Goal: Browse casually

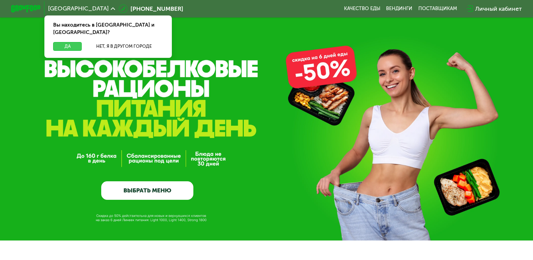
click at [73, 42] on button "Да" at bounding box center [67, 46] width 29 height 9
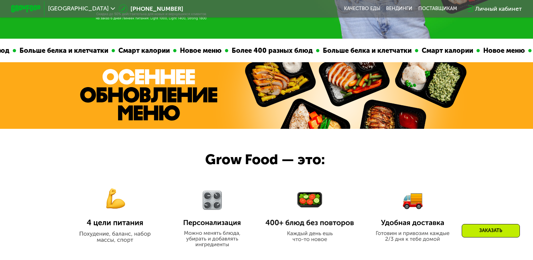
scroll to position [67, 0]
